Goal: Transaction & Acquisition: Purchase product/service

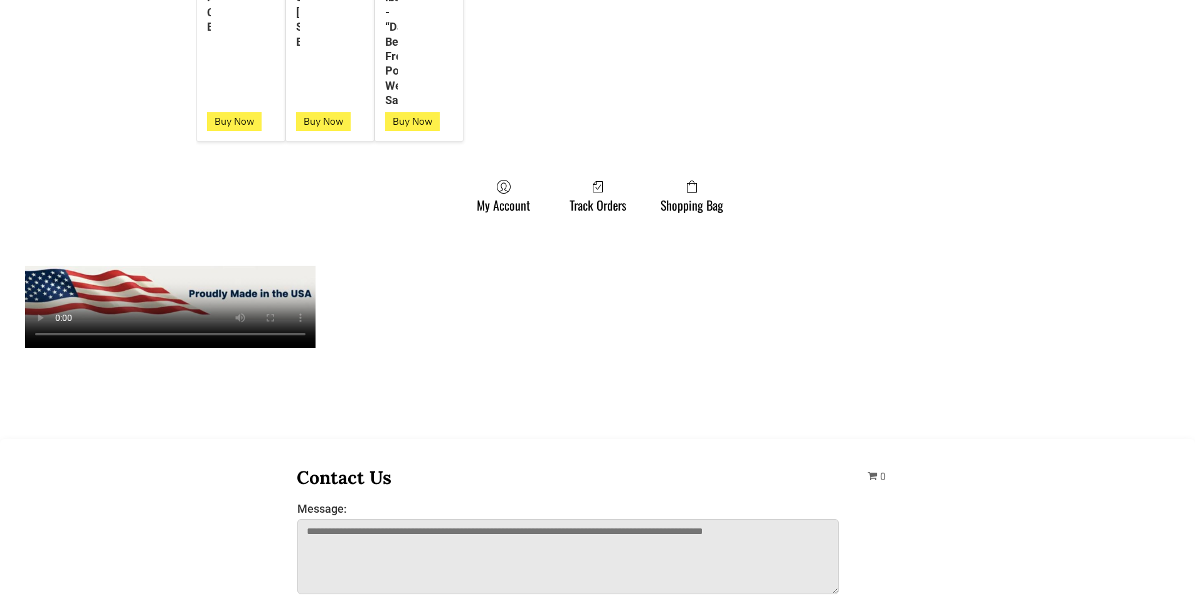
scroll to position [1192, 0]
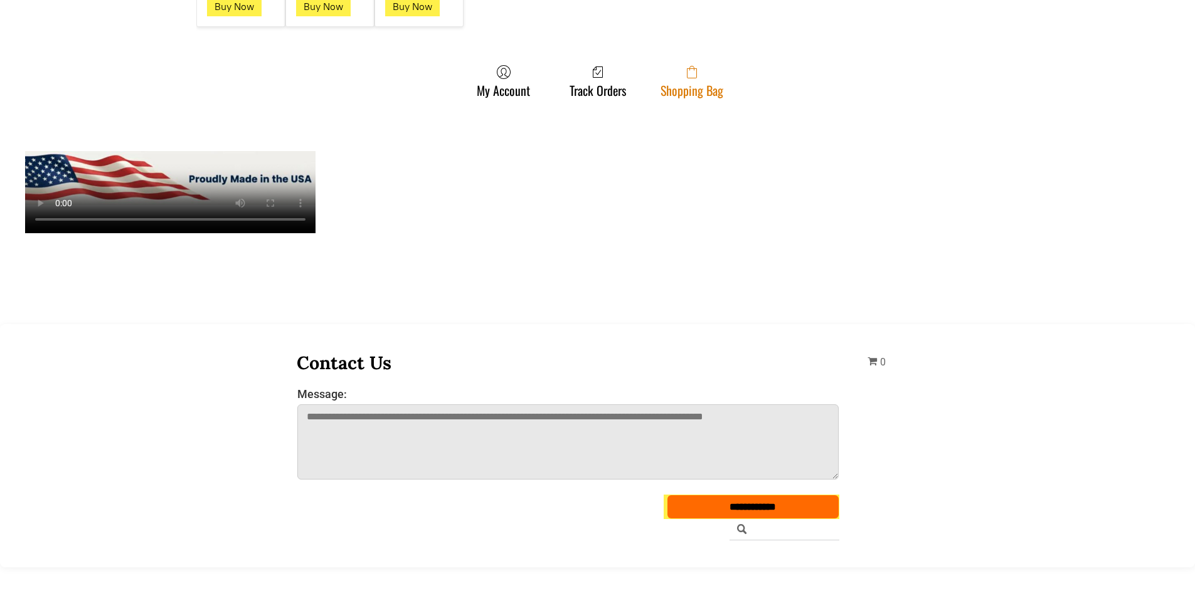
click at [708, 87] on link "Shopping Bag" at bounding box center [691, 81] width 75 height 33
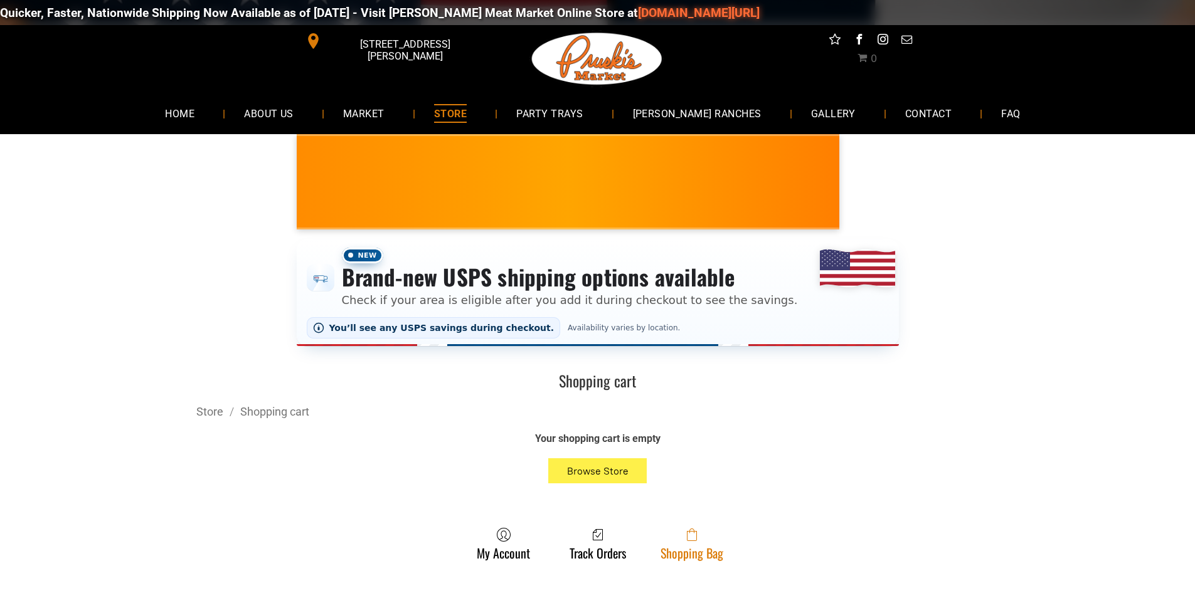
click at [680, 538] on span at bounding box center [692, 535] width 63 height 15
click at [689, 556] on link "Shopping Bag" at bounding box center [691, 544] width 75 height 33
click at [701, 548] on link "Shopping Bag" at bounding box center [691, 544] width 75 height 33
